Goal: Information Seeking & Learning: Learn about a topic

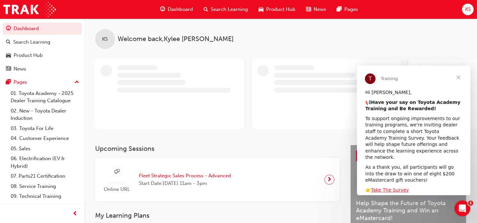
click at [177, 7] on span "Dashboard" at bounding box center [180, 10] width 25 height 8
click at [177, 8] on span "Dashboard" at bounding box center [180, 10] width 25 height 8
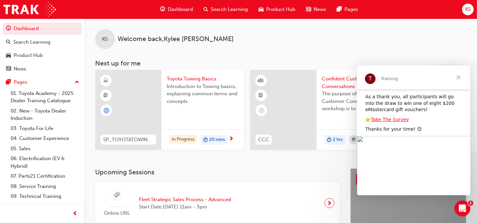
scroll to position [71, 0]
click at [456, 75] on span "Close" at bounding box center [458, 78] width 24 height 24
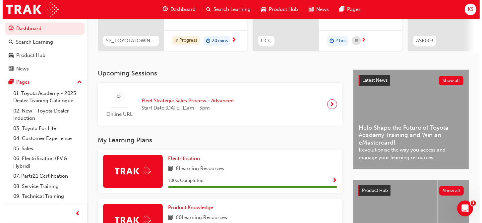
scroll to position [0, 0]
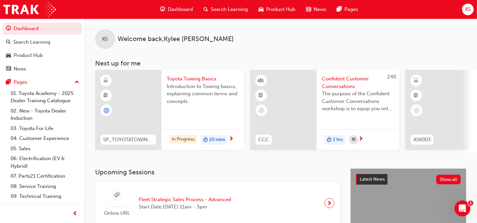
click at [186, 76] on span "Toyota Towing Basics" at bounding box center [203, 79] width 72 height 8
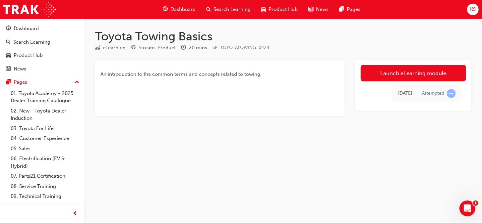
drag, startPoint x: 389, startPoint y: 74, endPoint x: 384, endPoint y: 75, distance: 5.1
click at [389, 74] on link "Launch eLearning module" at bounding box center [413, 73] width 105 height 17
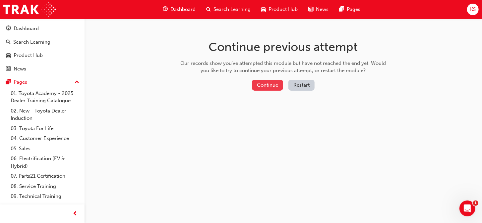
click at [267, 85] on button "Continue" at bounding box center [267, 85] width 31 height 11
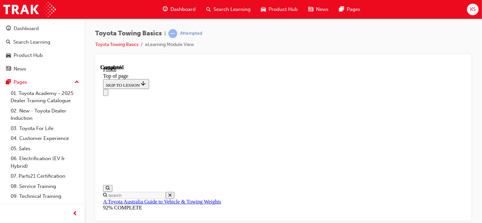
scroll to position [133, 0]
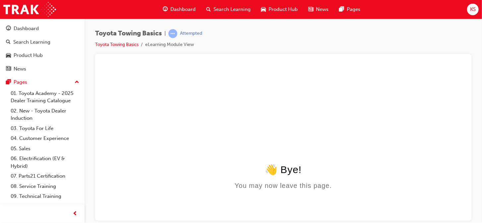
scroll to position [0, 0]
click at [180, 7] on span "Dashboard" at bounding box center [182, 10] width 25 height 8
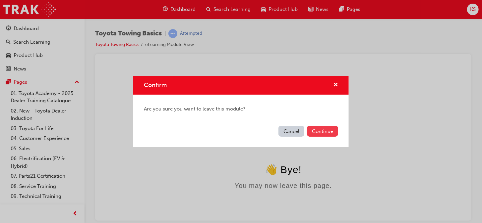
click at [325, 129] on button "Continue" at bounding box center [322, 131] width 31 height 11
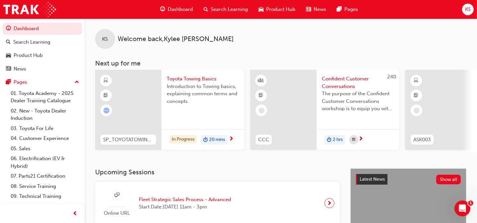
click at [186, 79] on span "Toyota Towing Basics" at bounding box center [203, 79] width 72 height 8
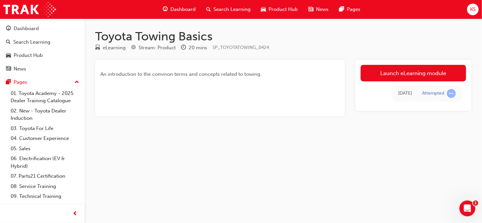
click at [409, 72] on link "Launch eLearning module" at bounding box center [413, 73] width 105 height 17
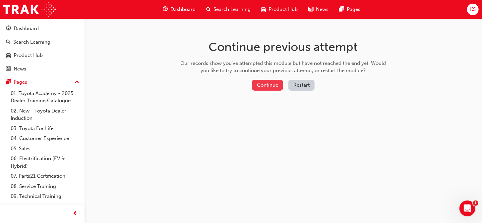
click at [267, 85] on button "Continue" at bounding box center [267, 85] width 31 height 11
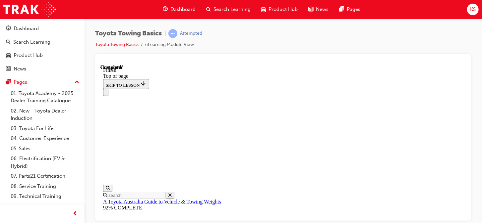
scroll to position [93, 0]
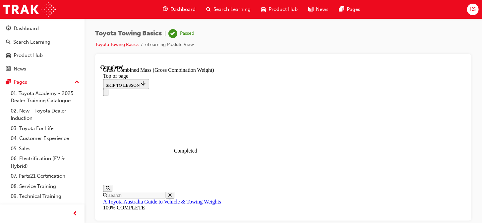
scroll to position [192, 0]
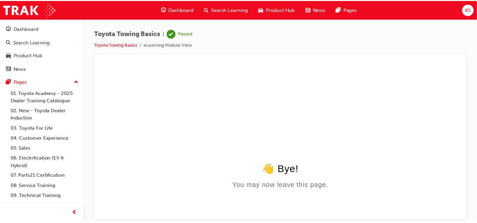
scroll to position [0, 0]
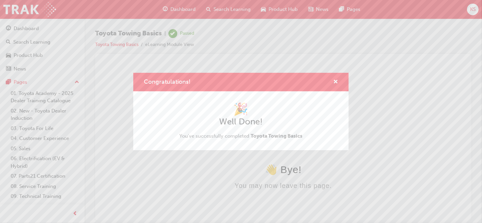
click at [173, 9] on div "Congratulations! 🎉 Well Done! You've successfully completed Toyota Towing Basics" at bounding box center [241, 111] width 482 height 223
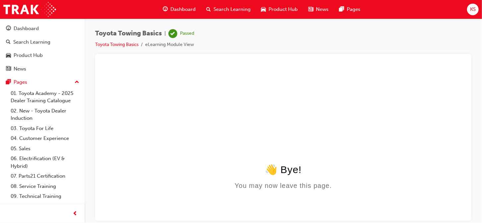
click at [182, 8] on span "Dashboard" at bounding box center [182, 10] width 25 height 8
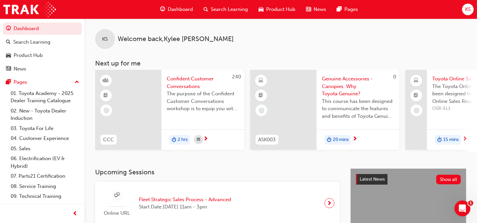
click at [184, 84] on span "Confident Customer Conversations" at bounding box center [203, 82] width 72 height 15
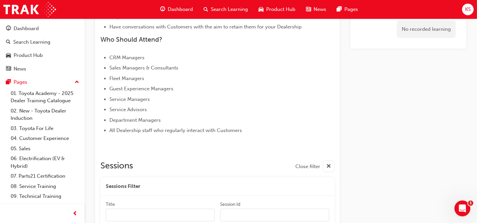
scroll to position [267, 0]
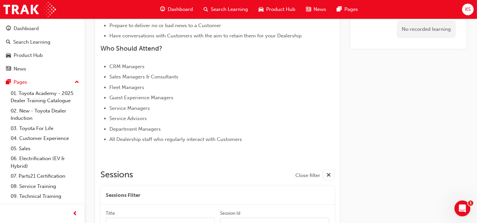
click at [175, 13] on span "Dashboard" at bounding box center [180, 10] width 25 height 8
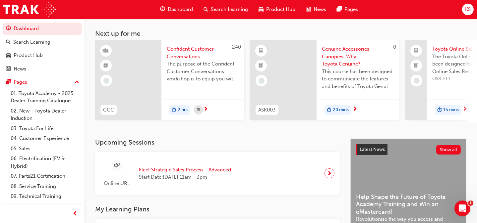
scroll to position [267, 0]
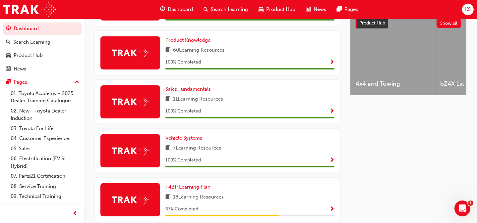
click at [180, 8] on span "Dashboard" at bounding box center [180, 10] width 25 height 8
click at [29, 29] on link "Dashboard" at bounding box center [42, 29] width 79 height 12
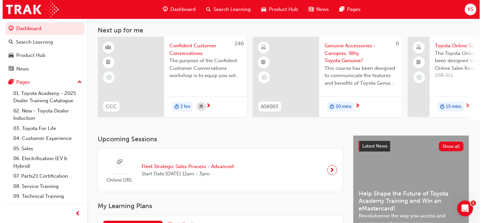
scroll to position [0, 0]
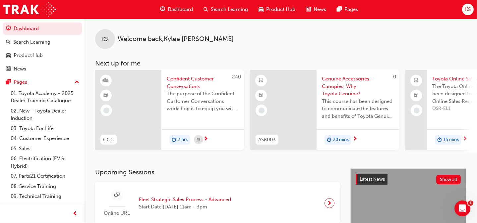
click at [339, 81] on span "Genuine Accessories - Canopies. Why Toyota Genuine?" at bounding box center [358, 86] width 72 height 23
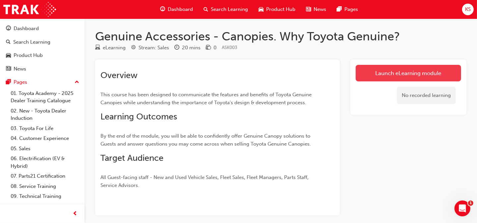
click at [411, 73] on link "Launch eLearning module" at bounding box center [408, 73] width 105 height 17
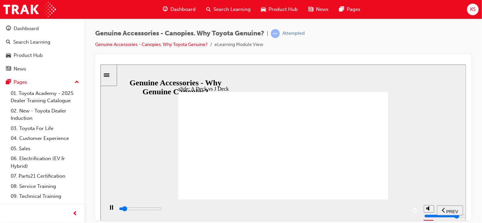
drag, startPoint x: 234, startPoint y: 65, endPoint x: 180, endPoint y: 75, distance: 54.6
click at [180, 75] on div "slide: A Deck vs J Deck What about J Deck? Typical A Deck owner: • Private buye…" at bounding box center [283, 142] width 366 height 157
click at [246, 76] on div "slide: A Deck vs J Deck What about J Deck? Typical A Deck owner: • Private buye…" at bounding box center [283, 142] width 366 height 157
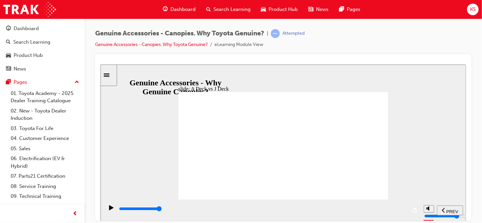
click at [399, 171] on div "slide: A Deck vs J Deck Continue Typical J Deck owner: Utilised by both Private…" at bounding box center [283, 142] width 366 height 157
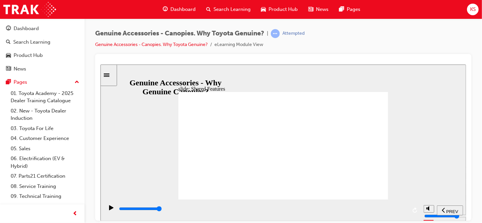
drag, startPoint x: 258, startPoint y: 185, endPoint x: 272, endPoint y: 186, distance: 13.6
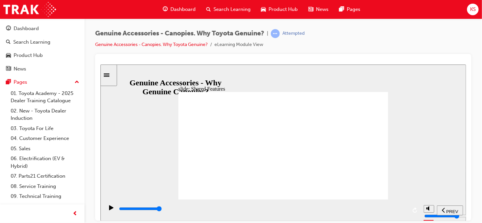
drag, startPoint x: 309, startPoint y: 183, endPoint x: 312, endPoint y: 185, distance: 4.2
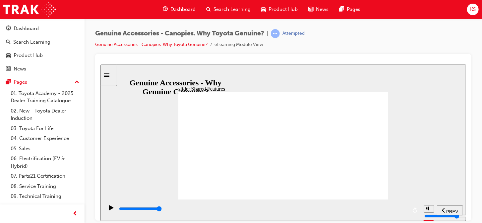
drag, startPoint x: 358, startPoint y: 89, endPoint x: 366, endPoint y: 101, distance: 14.6
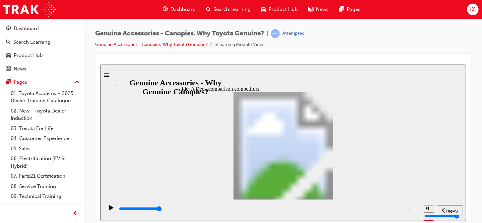
drag, startPoint x: 287, startPoint y: 189, endPoint x: 300, endPoint y: 193, distance: 13.8
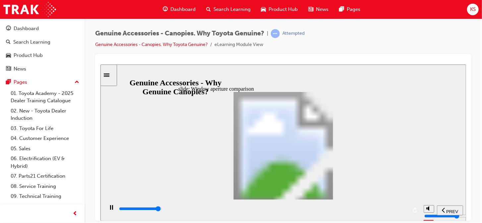
drag, startPoint x: 227, startPoint y: 119, endPoint x: 241, endPoint y: 129, distance: 16.9
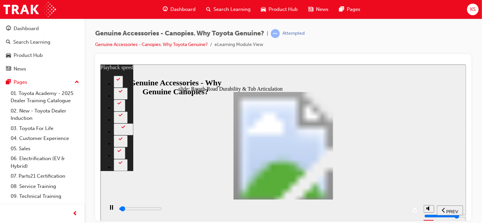
type input "1000"
type input "0"
type input "1100"
type input "0"
type input "1100"
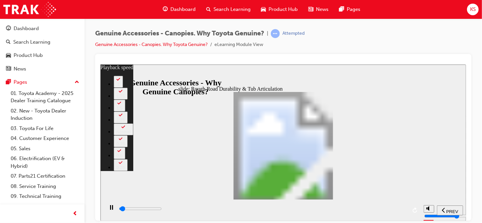
type input "0"
type input "1100"
type input "0"
type input "1100"
type input "0"
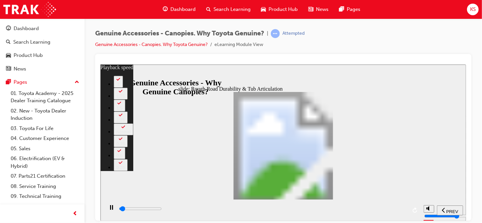
type input "1100"
type input "0"
type input "1200"
type input "0"
type input "1200"
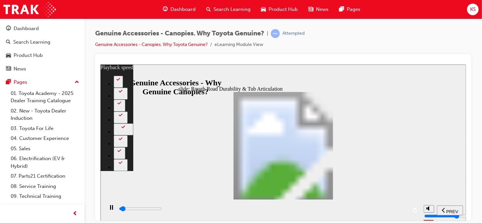
type input "0"
type input "1200"
type input "0"
type input "1200"
type input "0"
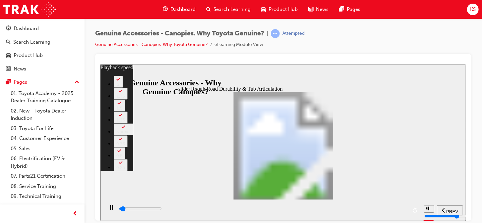
type input "1200"
type input "0"
type input "1200"
type input "0"
type input "1300"
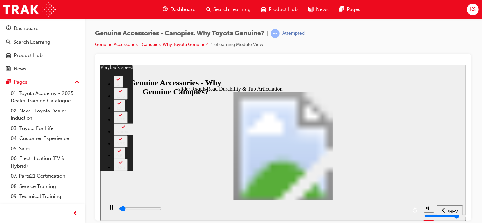
type input "0"
type input "1300"
type input "68"
type input "1300"
type input "68"
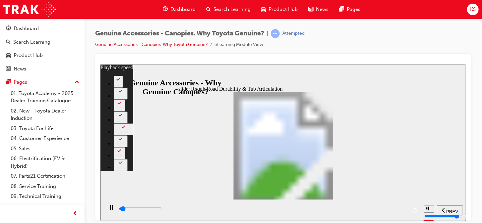
type input "1300"
type input "68"
type input "1300"
type input "68"
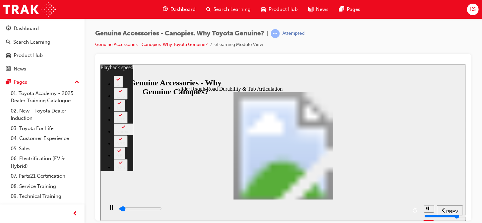
type input "1300"
type input "68"
type input "1400"
type input "68"
type input "1400"
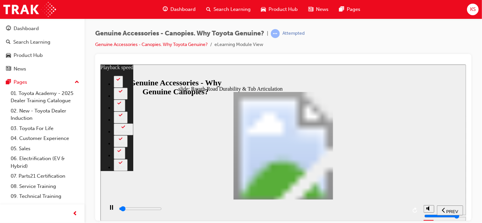
type input "68"
type input "1400"
type input "68"
type input "1400"
type input "68"
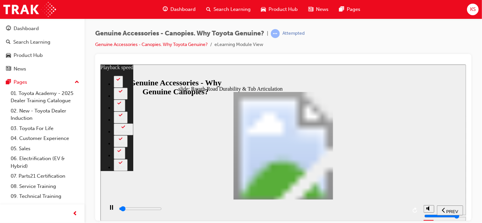
type input "1400"
type input "68"
type input "1400"
type input "68"
type input "1500"
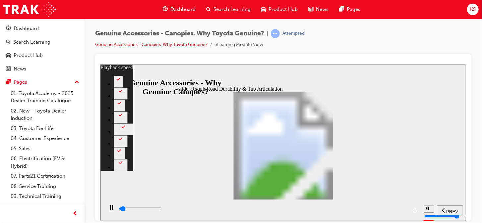
type input "68"
type input "1500"
type input "68"
type input "1500"
type input "68"
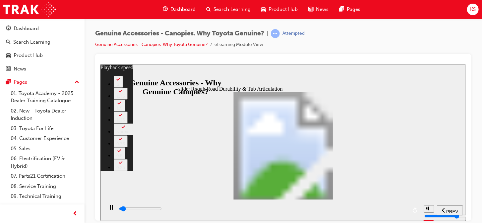
type input "1500"
type input "68"
type input "1500"
type input "68"
type input "1500"
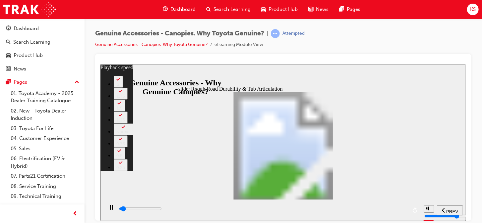
type input "68"
type input "1600"
type input "68"
type input "1600"
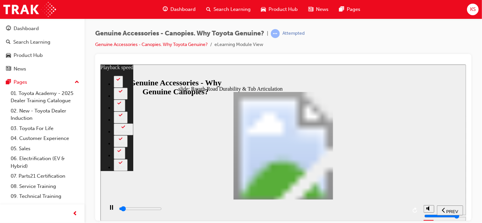
type input "68"
type input "1600"
type input "68"
type input "1600"
type input "68"
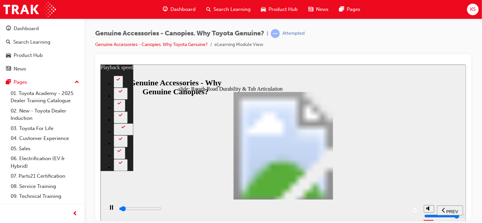
type input "1600"
type input "68"
type input "1600"
type input "68"
type input "1700"
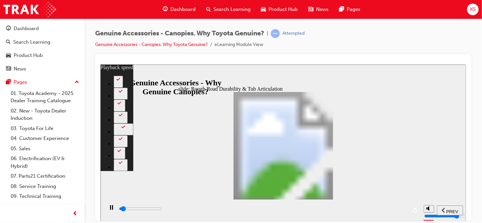
type input "68"
type input "1700"
type input "68"
type input "1700"
type input "68"
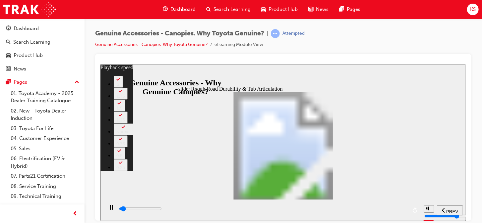
type input "1700"
type input "68"
type input "1700"
type input "68"
type input "1700"
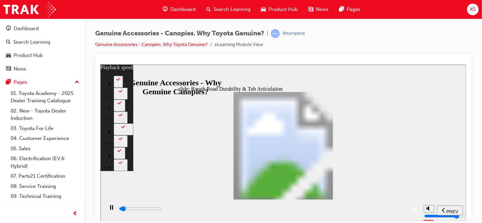
type input "68"
type input "1800"
type input "68"
type input "1800"
type input "68"
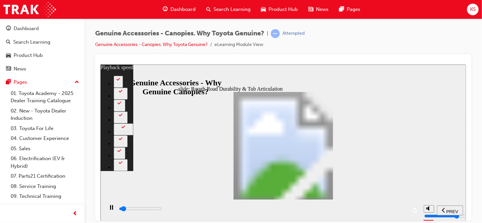
type input "1800"
type input "68"
type input "1800"
type input "68"
type input "1800"
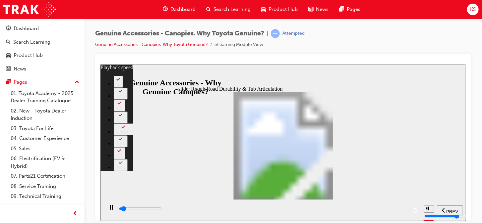
type input "68"
type input "1800"
type input "68"
type input "1900"
type input "68"
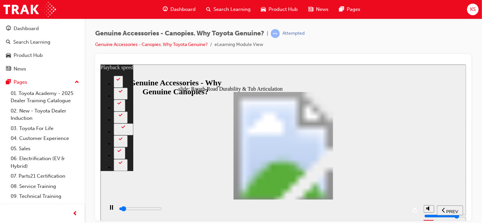
type input "1900"
type input "68"
type input "1900"
type input "68"
type input "1900"
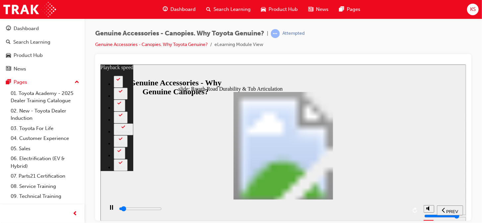
type input "68"
type input "1900"
type input "68"
type input "1900"
type input "68"
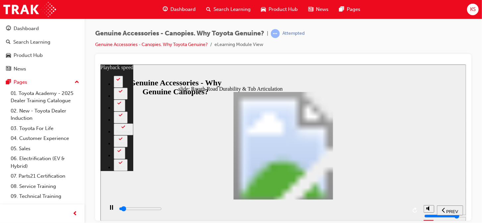
type input "2000"
type input "68"
type input "2000"
type input "68"
type input "2000"
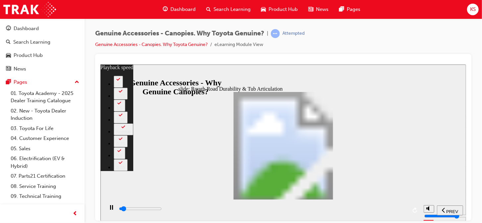
type input "68"
type input "2000"
type input "68"
type input "2000"
type input "68"
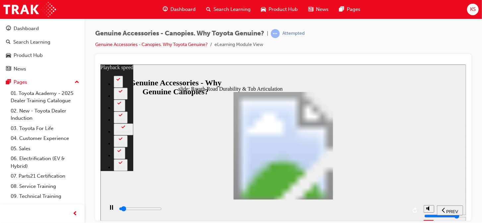
type input "2000"
type input "68"
type input "2100"
type input "68"
type input "2100"
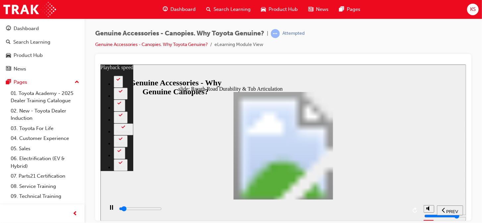
type input "68"
type input "2100"
type input "68"
type input "2100"
type input "68"
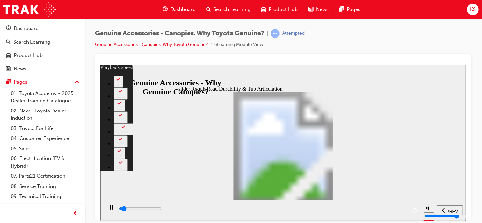
type input "2100"
type input "68"
type input "2100"
type input "68"
type input "2200"
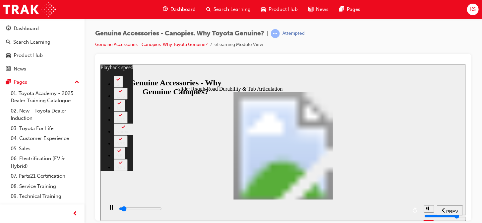
type input "68"
type input "2200"
type input "68"
type input "2200"
type input "68"
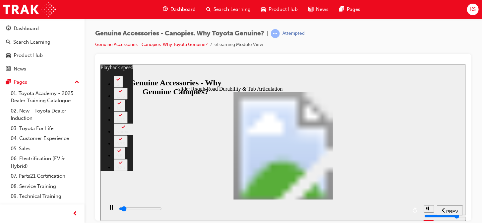
type input "2200"
type input "68"
type input "2200"
type input "68"
type input "2200"
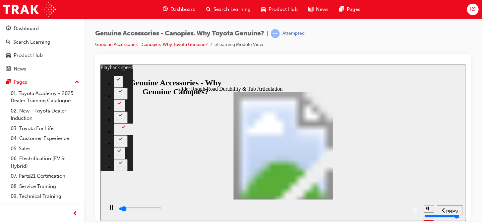
type input "68"
type input "2300"
type input "68"
type input "2400"
type input "69"
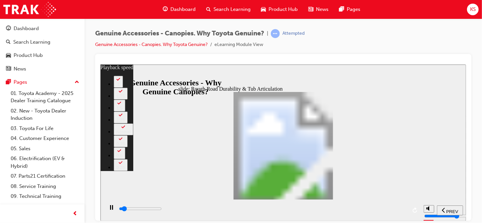
type input "2600"
type input "69"
type input "2900"
type input "69"
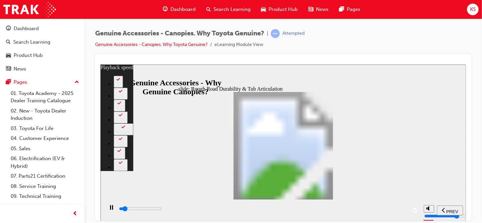
type input "3200"
type input "69"
type input "3200"
type input "69"
type input "3400"
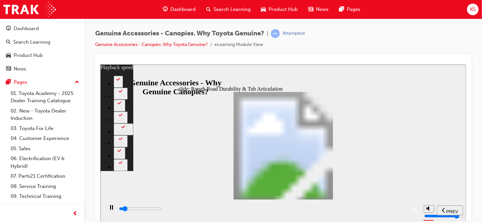
type input "69"
type input "3400"
type input "70"
type input "3500"
type input "70"
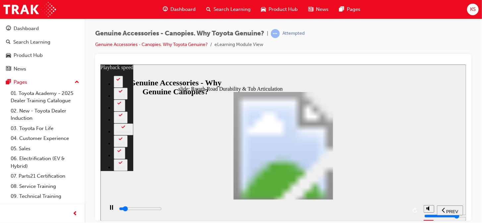
type input "3600"
type input "70"
type input "3700"
type input "70"
type input "4000"
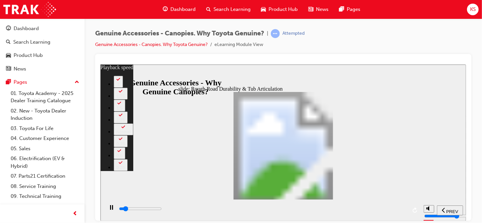
type input "70"
type input "4200"
type input "70"
type input "4500"
type input "71"
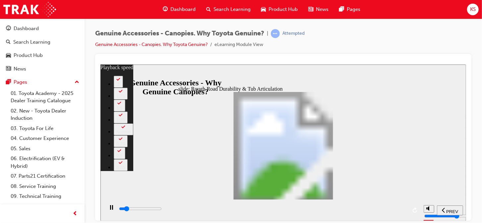
type input "4800"
type input "71"
type input "5000"
type input "71"
type input "5300"
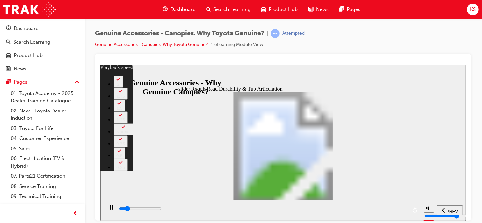
type input "72"
type input "5500"
type input "72"
type input "5800"
type input "72"
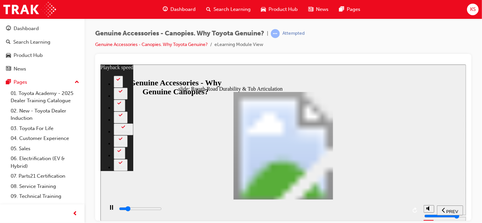
type input "6100"
type input "72"
type input "6300"
type input "73"
type input "6600"
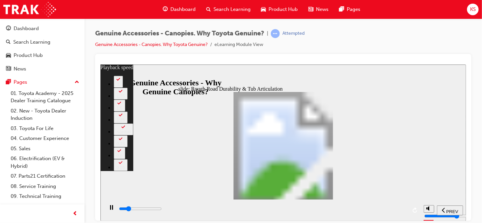
type input "73"
type input "6900"
type input "73"
type input "7100"
type input "73"
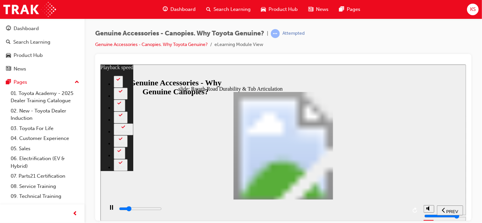
type input "7100"
type input "73"
type input "7400"
type input "74"
type input "7700"
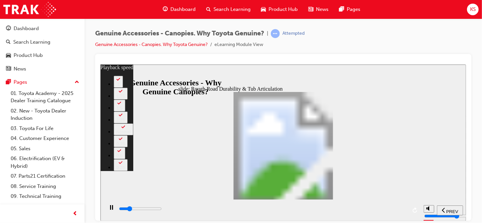
type input "74"
type input "7900"
type input "74"
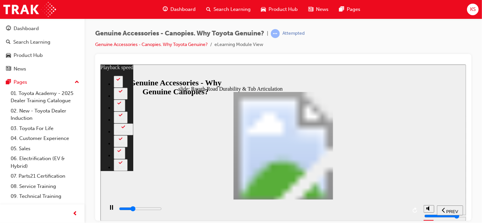
drag, startPoint x: 280, startPoint y: 149, endPoint x: 282, endPoint y: 154, distance: 5.6
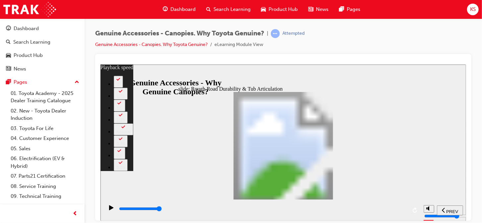
drag, startPoint x: 286, startPoint y: 129, endPoint x: 308, endPoint y: 137, distance: 23.4
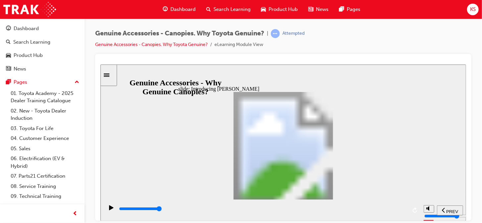
drag, startPoint x: 280, startPoint y: 147, endPoint x: 290, endPoint y: 142, distance: 12.0
drag, startPoint x: 336, startPoint y: 151, endPoint x: 338, endPoint y: 154, distance: 3.7
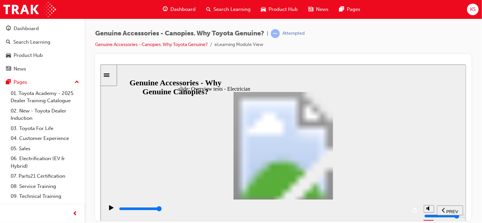
drag, startPoint x: 353, startPoint y: 111, endPoint x: 352, endPoint y: 118, distance: 7.2
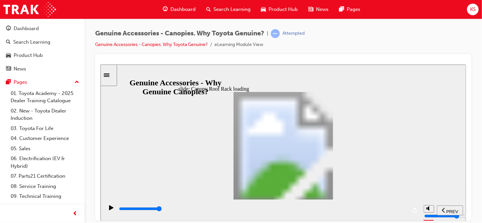
drag, startPoint x: 316, startPoint y: 181, endPoint x: 312, endPoint y: 183, distance: 4.2
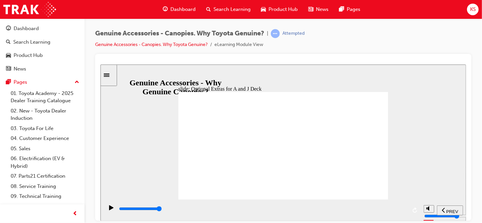
drag, startPoint x: 276, startPoint y: 153, endPoint x: 277, endPoint y: 160, distance: 7.0
drag, startPoint x: 278, startPoint y: 178, endPoint x: 278, endPoint y: 186, distance: 7.6
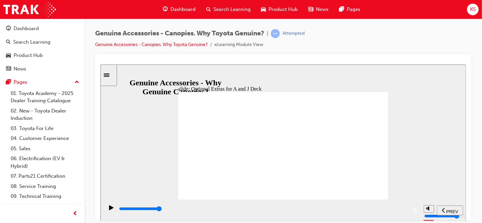
drag, startPoint x: 278, startPoint y: 193, endPoint x: 290, endPoint y: 202, distance: 14.9
click at [448, 211] on span "PREV" at bounding box center [452, 211] width 12 height 5
click at [362, 85] on div "slide: Main menu Let’s see… Let's now explore each Guest’s experience with thei…" at bounding box center [283, 142] width 366 height 157
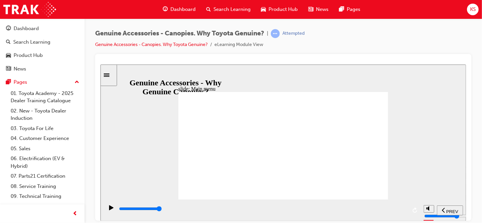
drag, startPoint x: 274, startPoint y: 129, endPoint x: 274, endPoint y: 136, distance: 7.7
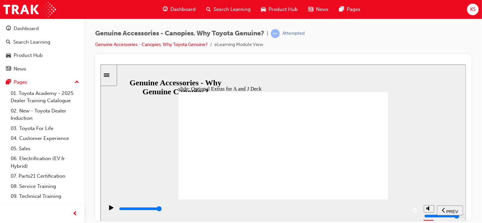
drag, startPoint x: 274, startPoint y: 166, endPoint x: 275, endPoint y: 174, distance: 7.7
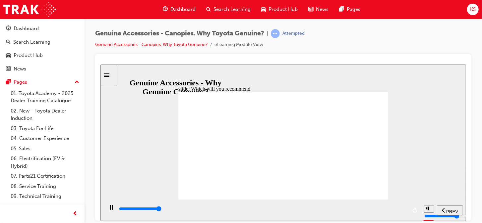
type input "10200"
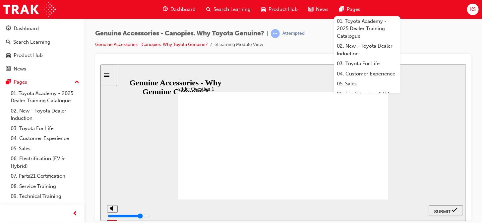
radio input "true"
click at [441, 209] on span "SUBMIT" at bounding box center [442, 211] width 17 height 5
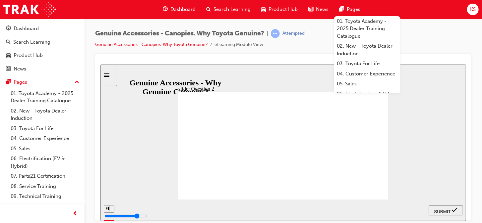
radio input "true"
click at [440, 211] on span "SUBMIT" at bounding box center [442, 211] width 17 height 5
drag, startPoint x: 284, startPoint y: 123, endPoint x: 216, endPoint y: 117, distance: 68.9
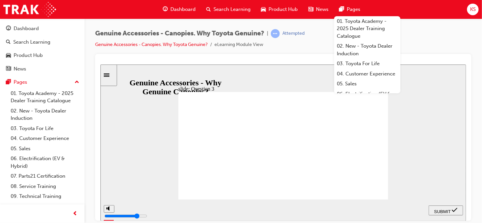
drag, startPoint x: 188, startPoint y: 118, endPoint x: 259, endPoint y: 120, distance: 71.0
drag, startPoint x: 217, startPoint y: 119, endPoint x: 288, endPoint y: 118, distance: 71.0
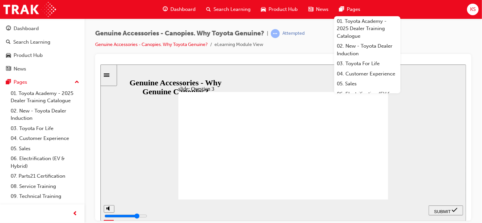
radio input "true"
click at [443, 209] on span "SUBMIT" at bounding box center [442, 211] width 17 height 5
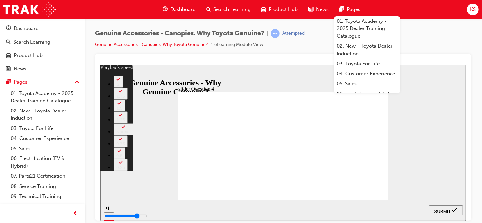
type input "14"
radio input "true"
click at [441, 210] on span "SUBMIT" at bounding box center [442, 211] width 17 height 5
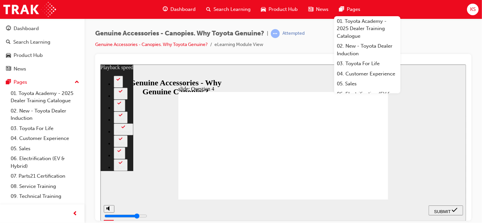
type input "15"
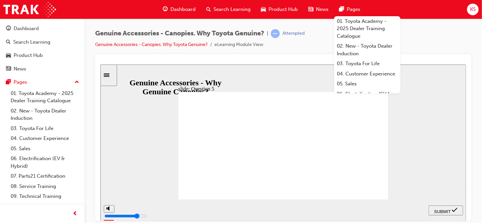
radio input "true"
click at [435, 210] on span "SUBMIT" at bounding box center [442, 211] width 17 height 5
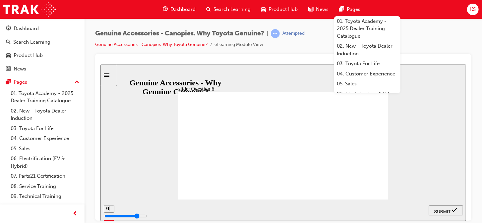
radio input "true"
click at [438, 209] on span "SUBMIT" at bounding box center [442, 211] width 17 height 5
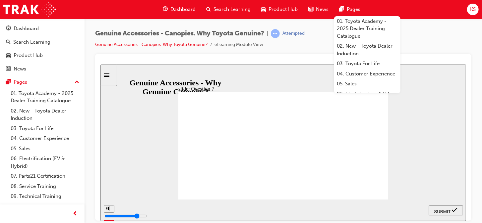
radio input "true"
click at [443, 209] on span "SUBMIT" at bounding box center [442, 211] width 17 height 5
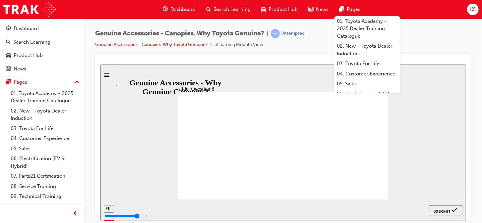
radio input "true"
click at [436, 210] on span "SUBMIT" at bounding box center [442, 211] width 17 height 5
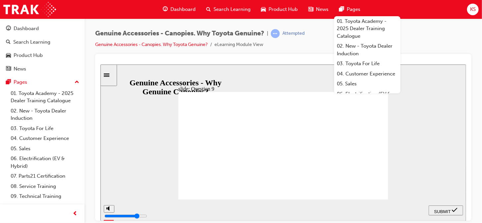
radio input "true"
click at [441, 209] on span "SUBMIT" at bounding box center [442, 211] width 17 height 5
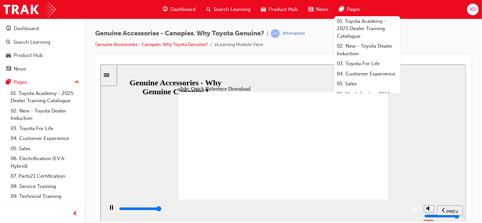
type input "11500"
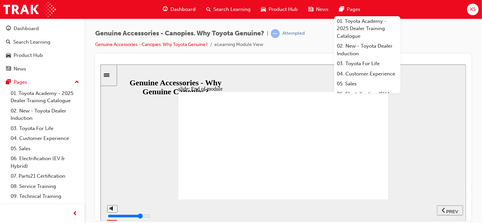
click at [184, 11] on span "Dashboard" at bounding box center [182, 10] width 25 height 8
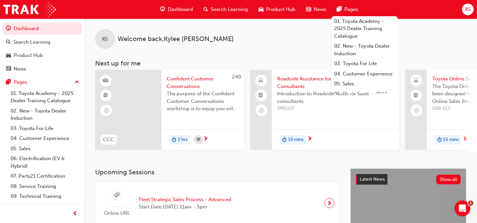
click at [290, 80] on span "Roadside Assistance for Sales Consultants" at bounding box center [335, 82] width 117 height 15
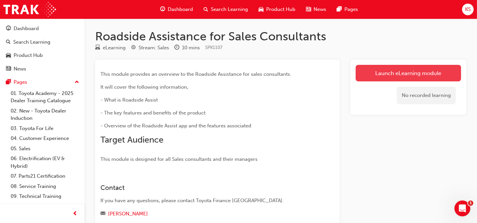
click at [401, 73] on link "Launch eLearning module" at bounding box center [408, 73] width 105 height 17
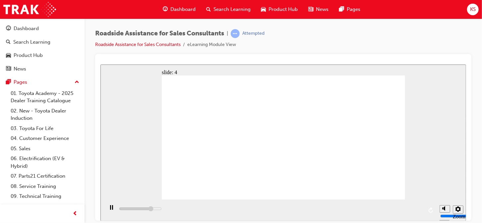
drag, startPoint x: 301, startPoint y: 192, endPoint x: 289, endPoint y: 188, distance: 13.1
drag, startPoint x: 294, startPoint y: 190, endPoint x: 298, endPoint y: 193, distance: 5.0
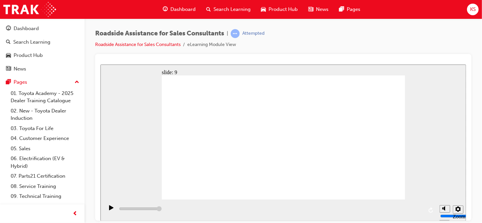
type input "23000"
checkbox input "true"
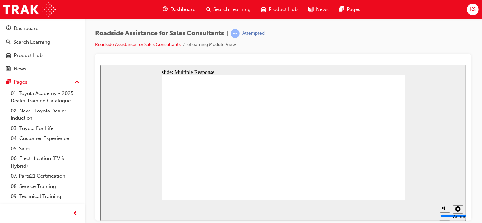
checkbox input "true"
checkbox input "false"
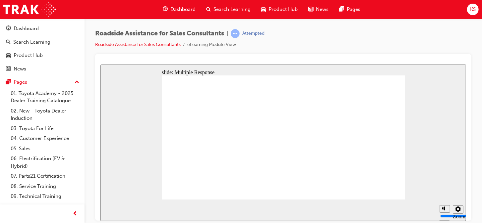
drag, startPoint x: 202, startPoint y: 138, endPoint x: 380, endPoint y: 177, distance: 182.2
drag, startPoint x: 311, startPoint y: 163, endPoint x: 331, endPoint y: 172, distance: 21.5
checkbox input "true"
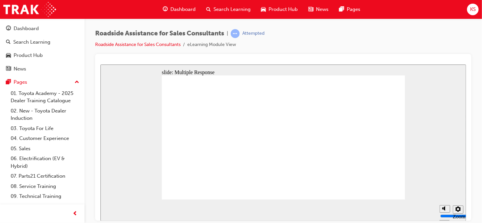
checkbox input "true"
